Goal: Transaction & Acquisition: Download file/media

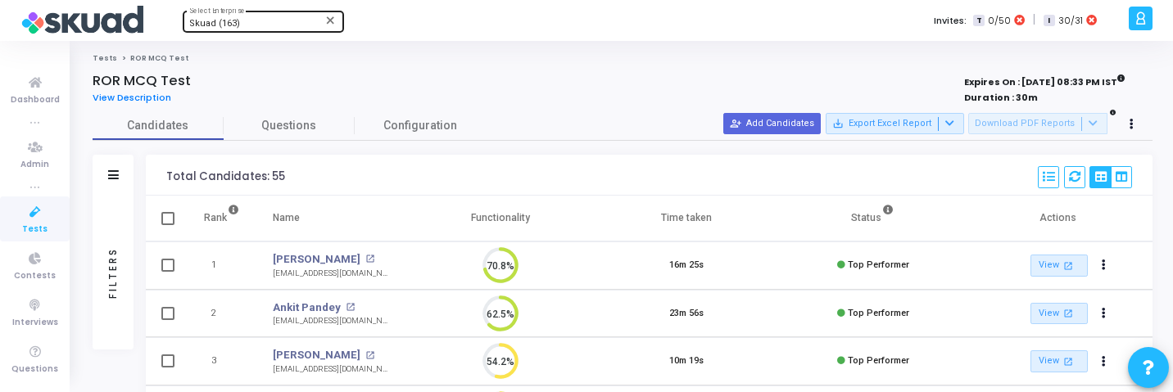
click at [246, 19] on div "Skuad (163)" at bounding box center [255, 24] width 133 height 10
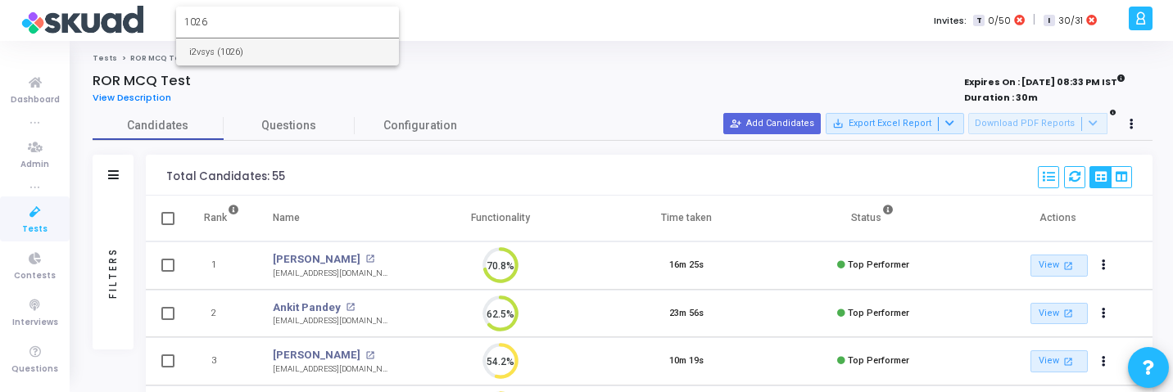
type input "1026"
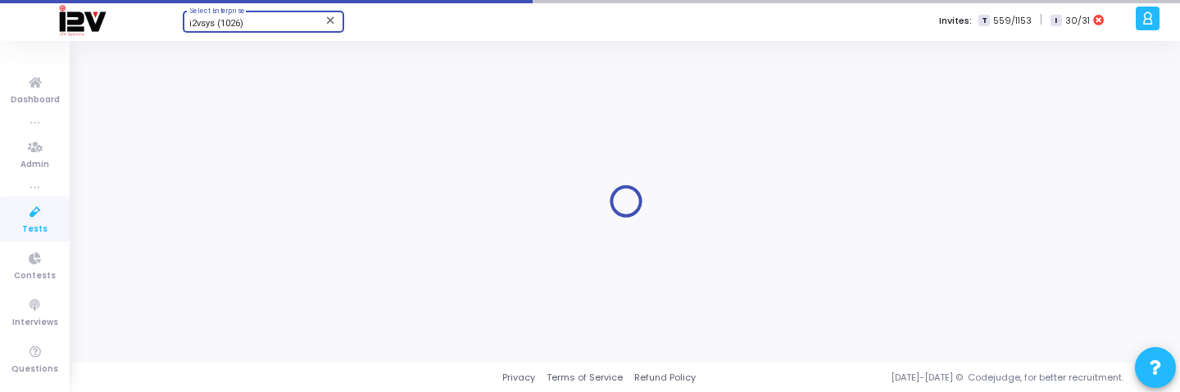
click at [37, 229] on span "Tests" at bounding box center [34, 230] width 25 height 14
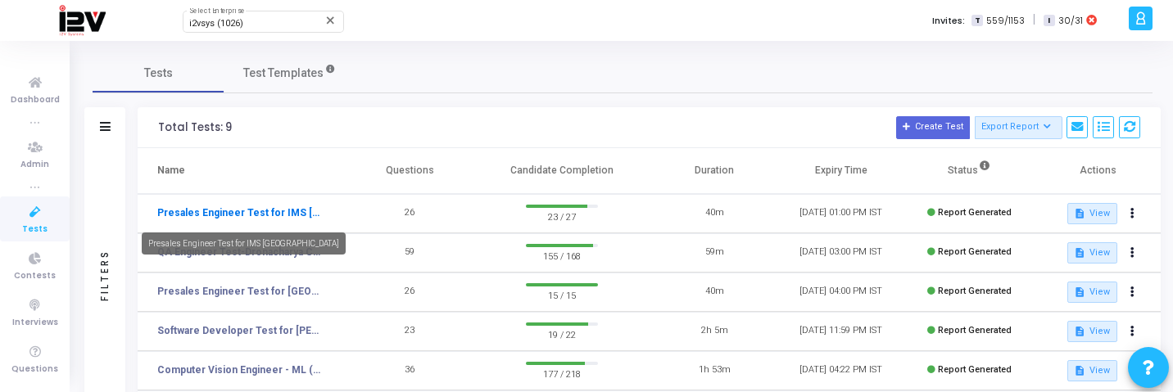
click at [277, 214] on link "Presales Engineer Test for IMS [GEOGRAPHIC_DATA]" at bounding box center [239, 213] width 164 height 15
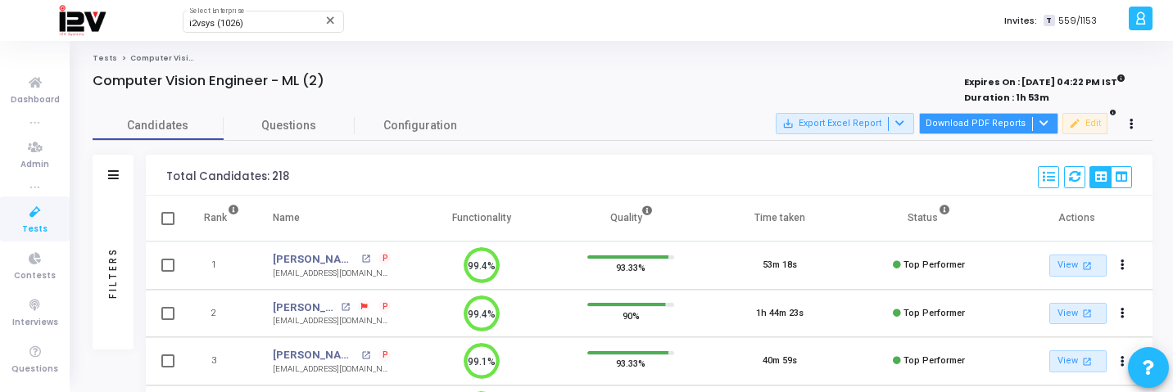
click at [1011, 129] on button "Download PDF Reports" at bounding box center [988, 123] width 139 height 21
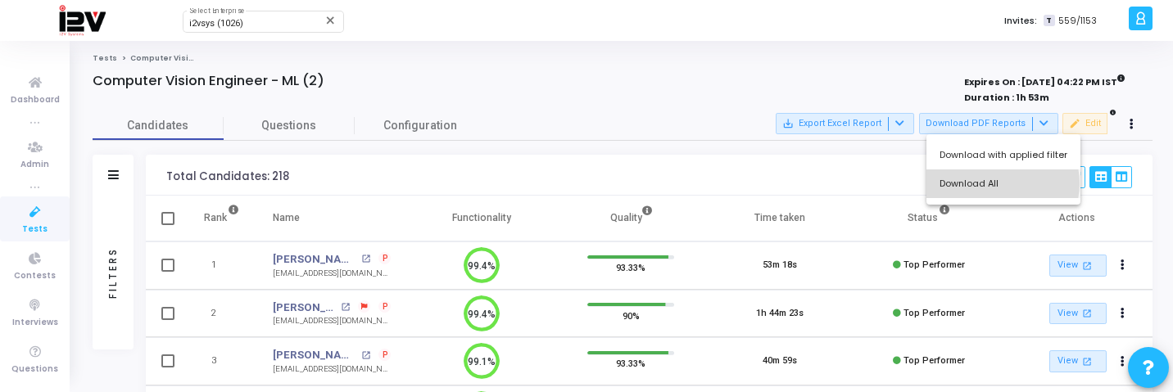
click at [1001, 184] on button "Download All" at bounding box center [1004, 184] width 154 height 29
